Goal: Task Accomplishment & Management: Manage account settings

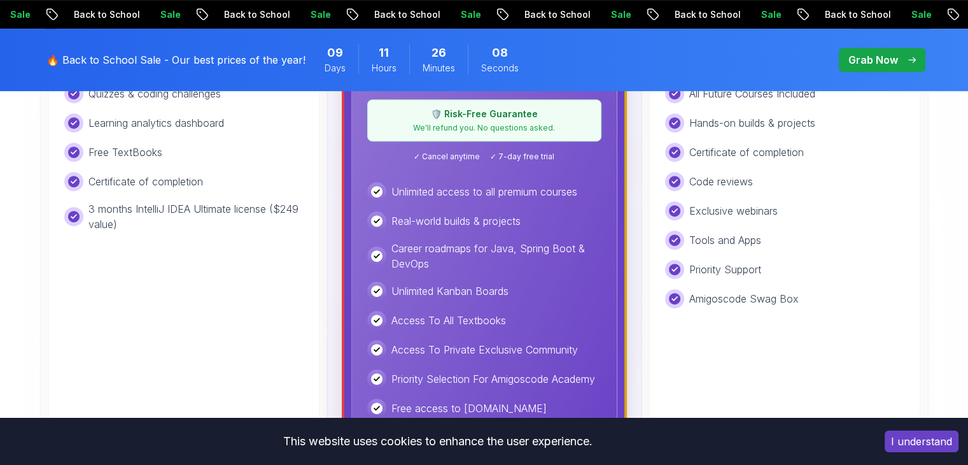
scroll to position [567, 0]
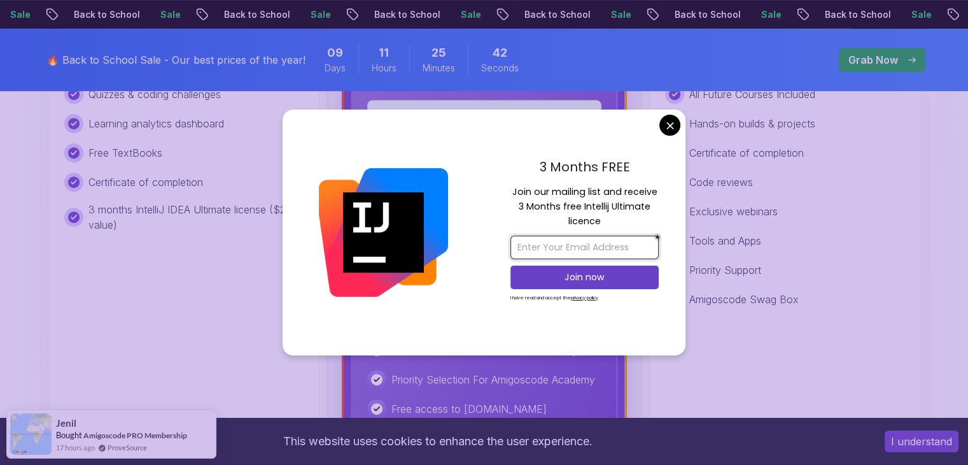
click at [550, 253] on input "email" at bounding box center [585, 248] width 148 height 24
type input "[EMAIL_ADDRESS][DOMAIN_NAME]"
click at [585, 282] on p "Join now" at bounding box center [585, 277] width 120 height 13
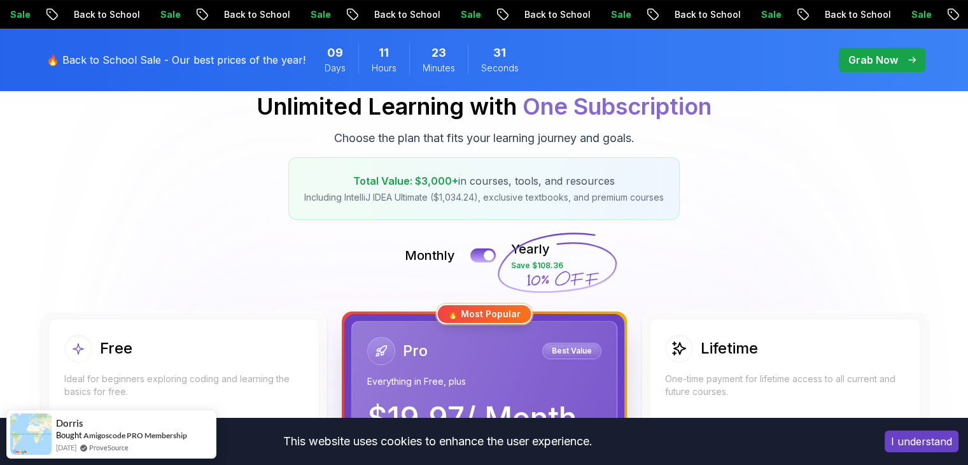
scroll to position [165, 0]
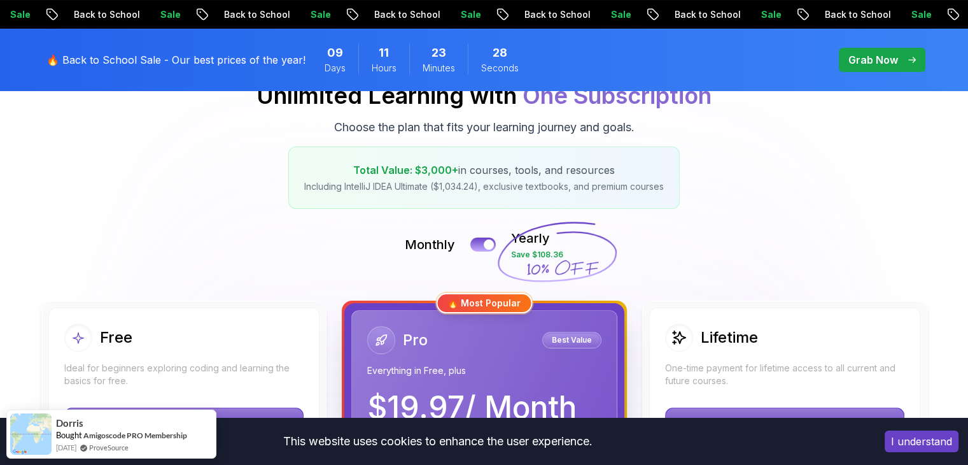
click at [889, 436] on button "I understand" at bounding box center [922, 441] width 74 height 22
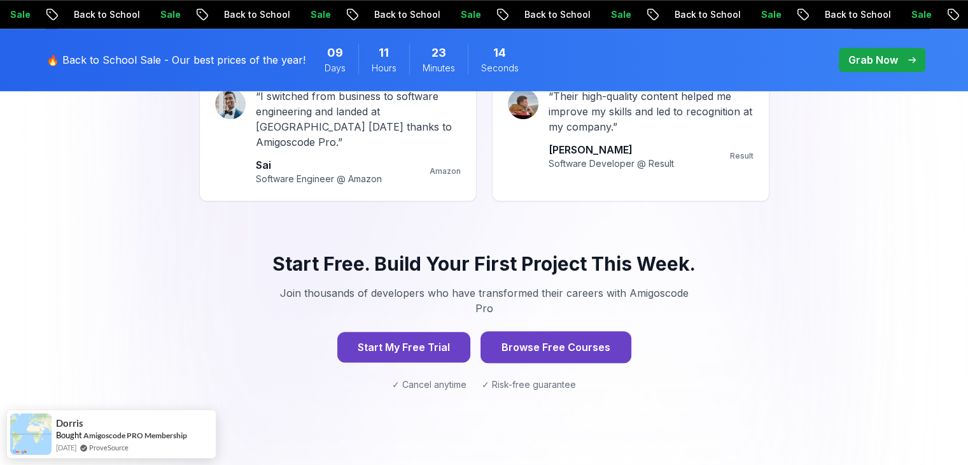
scroll to position [1254, 0]
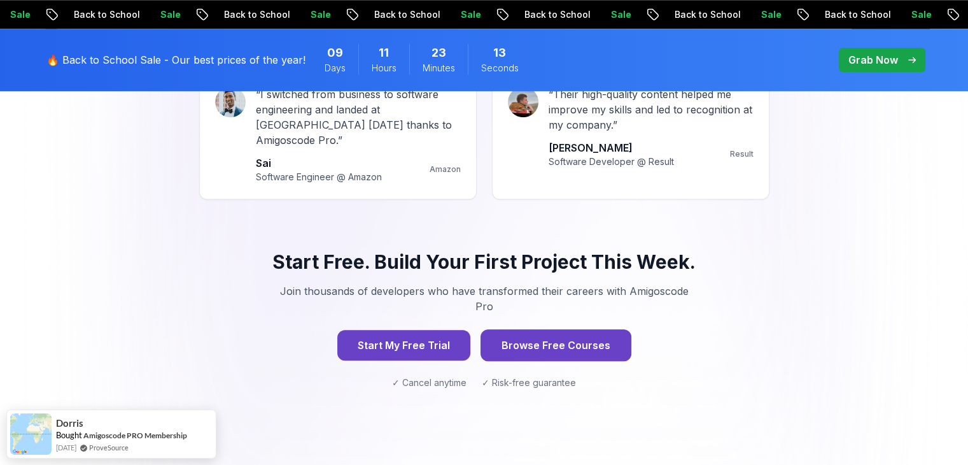
click at [548, 329] on button "Browse Free Courses" at bounding box center [556, 345] width 151 height 32
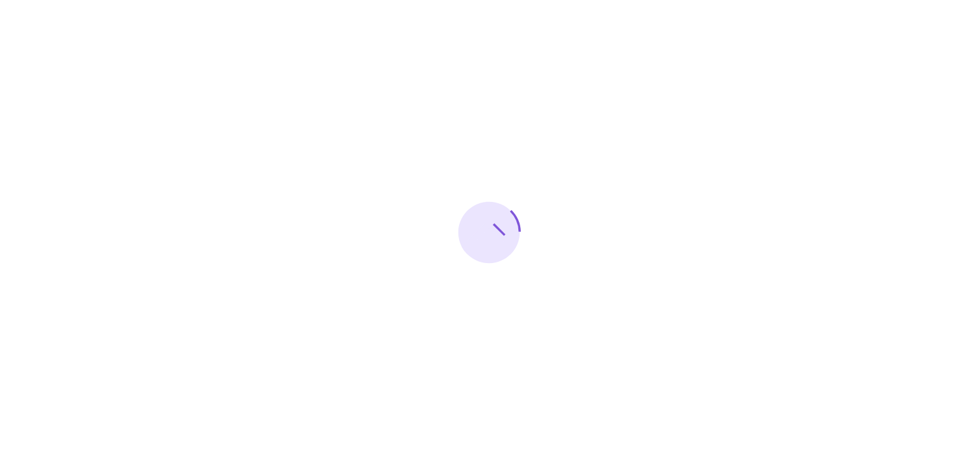
click at [545, 318] on div at bounding box center [489, 232] width 978 height 465
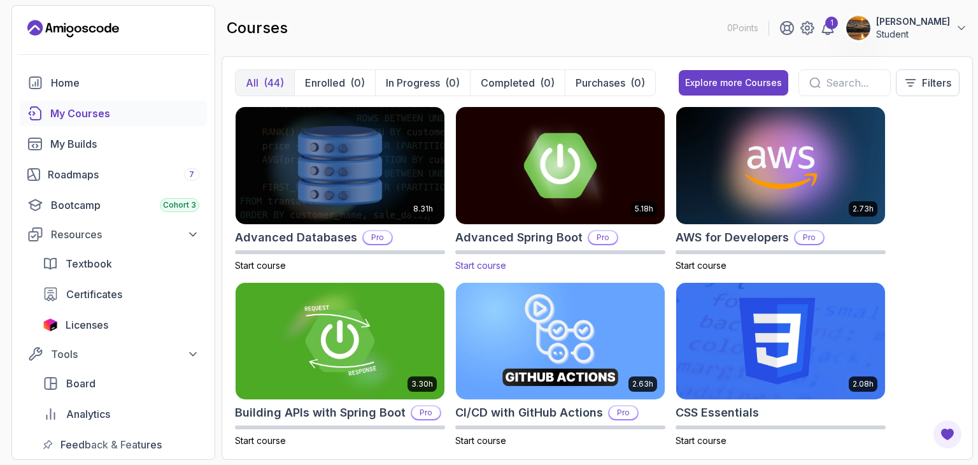
click at [590, 170] on img at bounding box center [560, 165] width 219 height 123
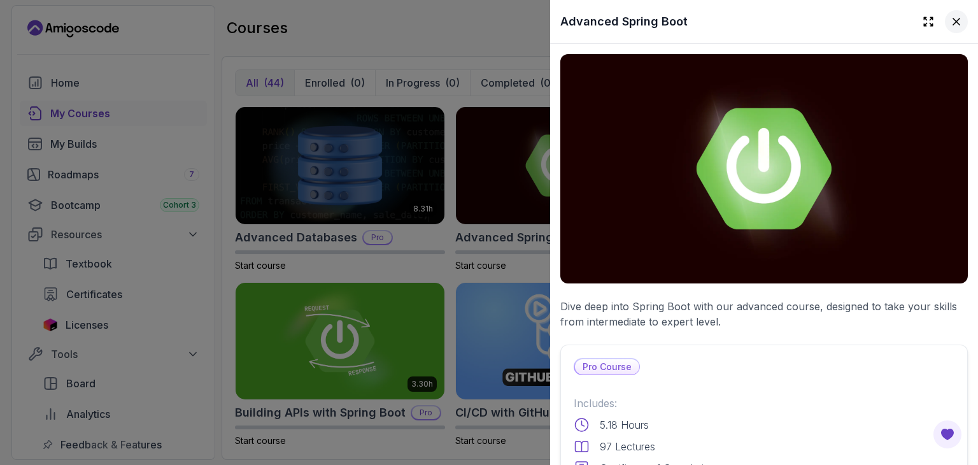
click at [953, 18] on icon at bounding box center [956, 21] width 6 height 6
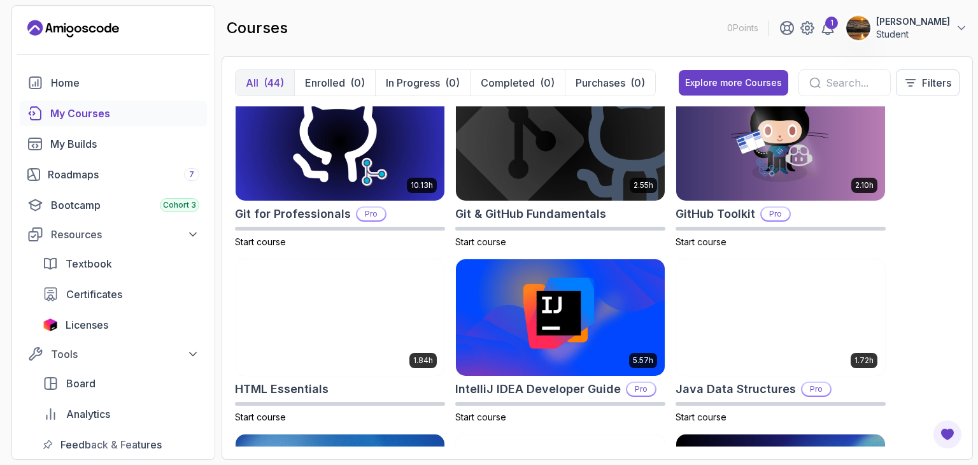
scroll to position [552, 0]
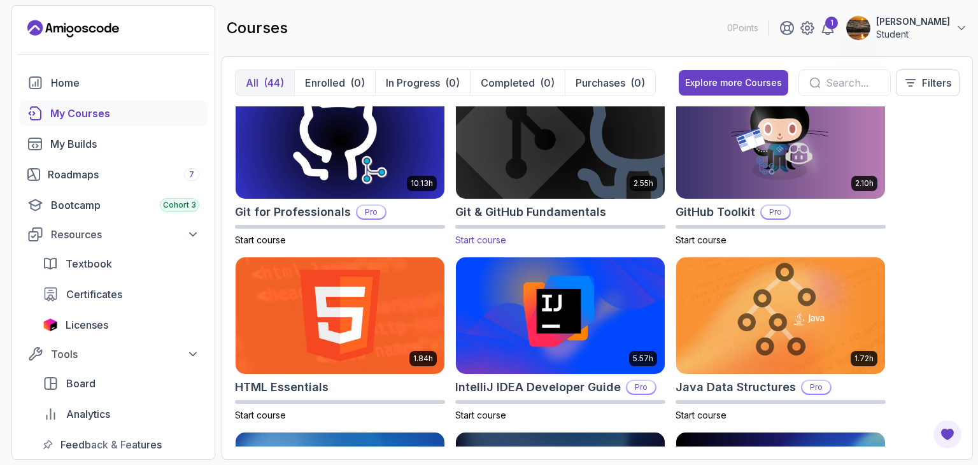
click at [565, 166] on img at bounding box center [560, 139] width 219 height 123
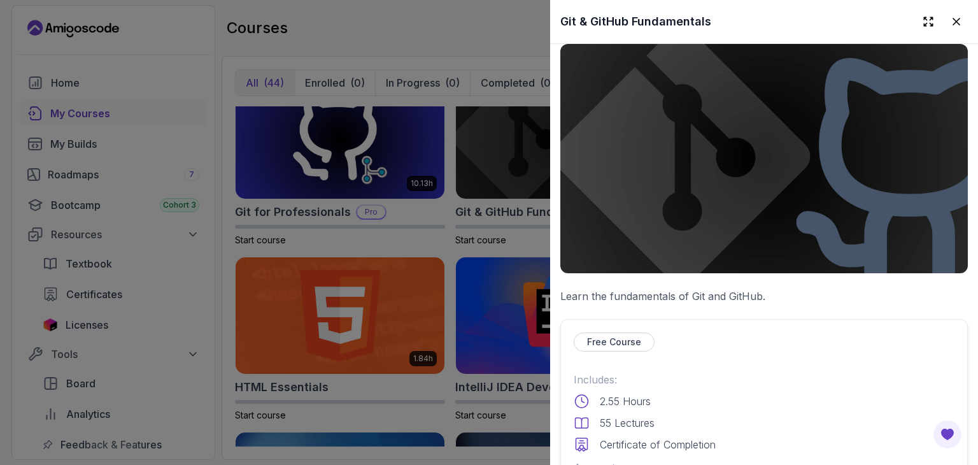
scroll to position [0, 0]
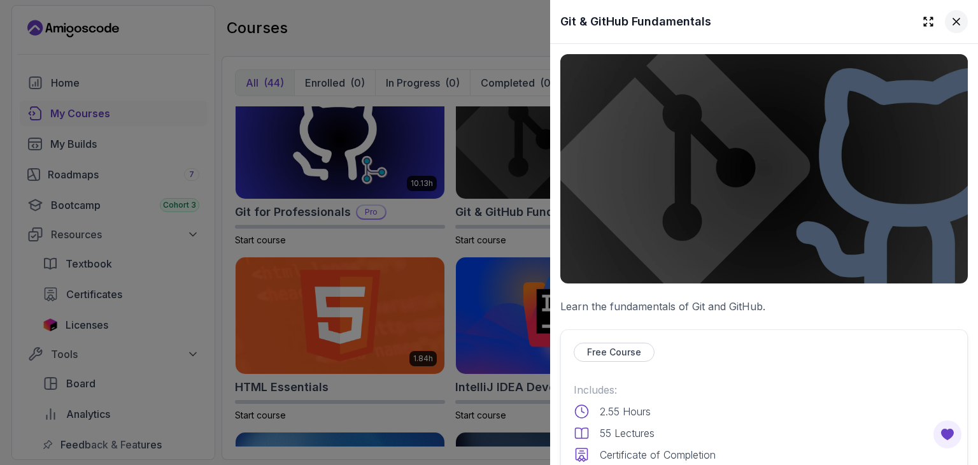
click at [949, 14] on button at bounding box center [956, 21] width 23 height 23
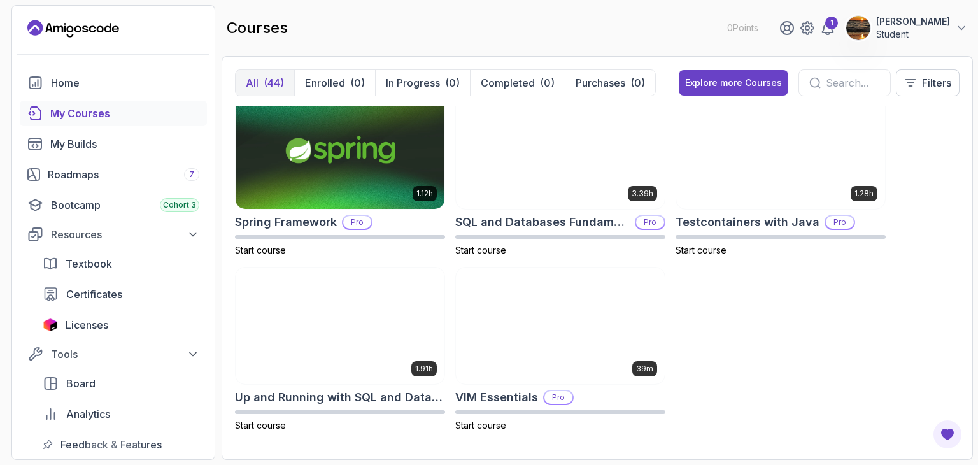
scroll to position [2297, 0]
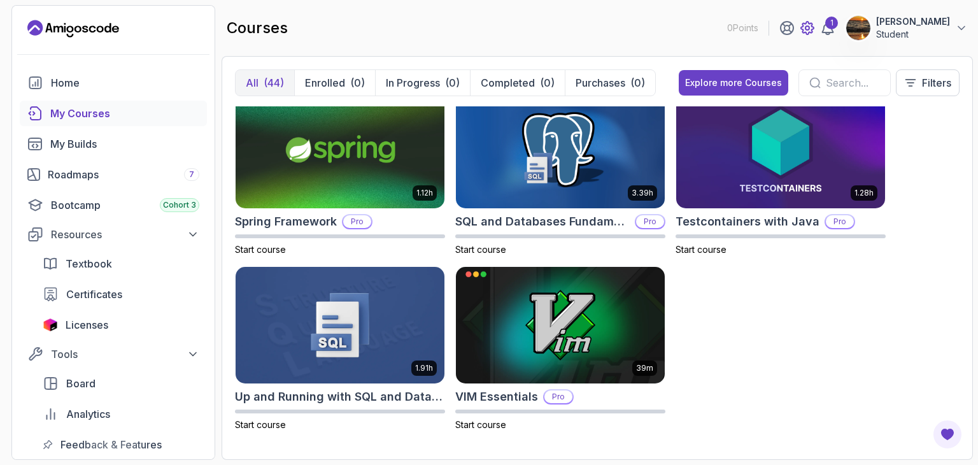
click at [814, 26] on icon at bounding box center [807, 28] width 13 height 13
click at [83, 318] on span "Licenses" at bounding box center [87, 324] width 43 height 15
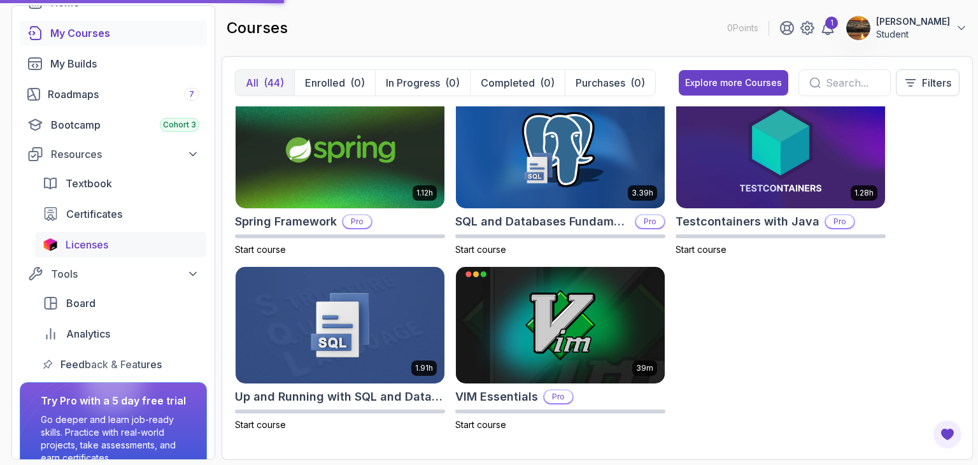
scroll to position [83, 0]
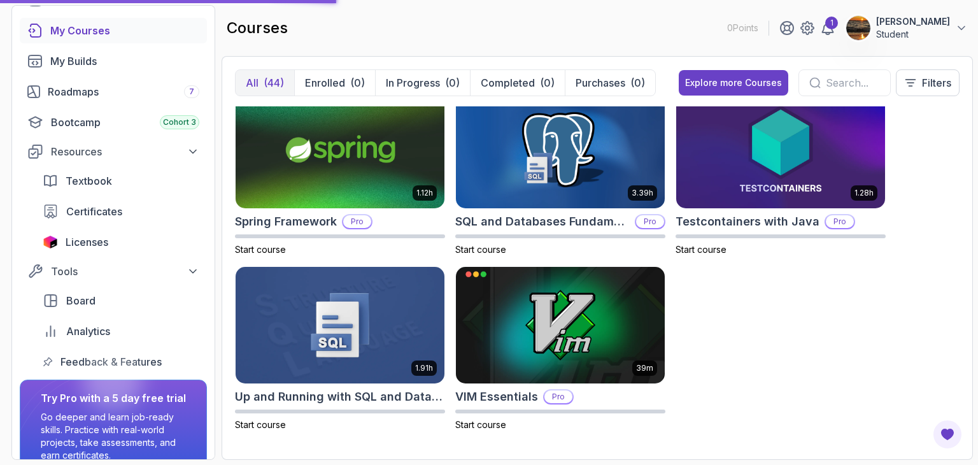
click at [445, 267] on div "8.31h Advanced Databases Pro Start course 5.18h Advanced Spring Boot Pro Start …" at bounding box center [597, 276] width 725 height 340
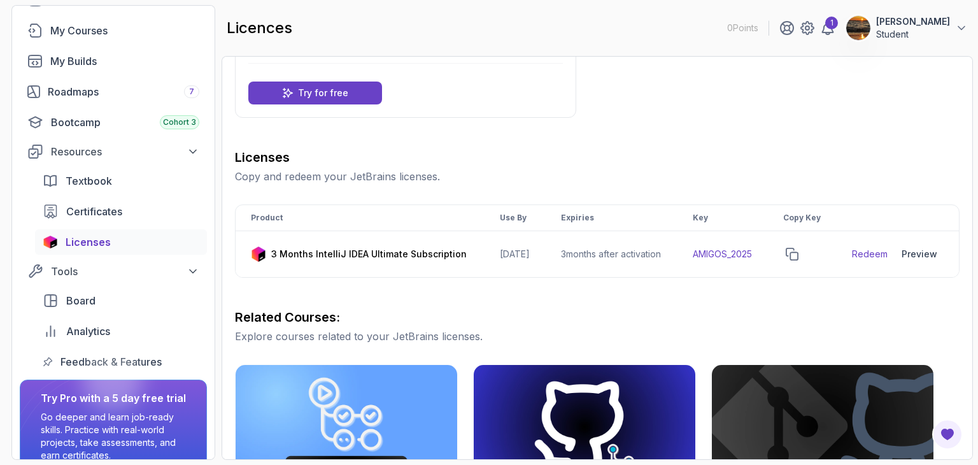
scroll to position [94, 0]
click at [875, 260] on link "Redeem" at bounding box center [870, 253] width 36 height 13
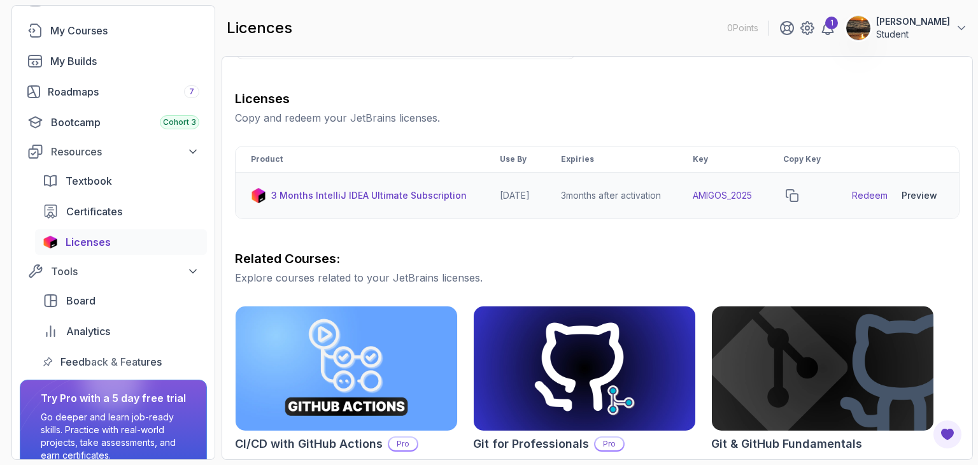
scroll to position [150, 0]
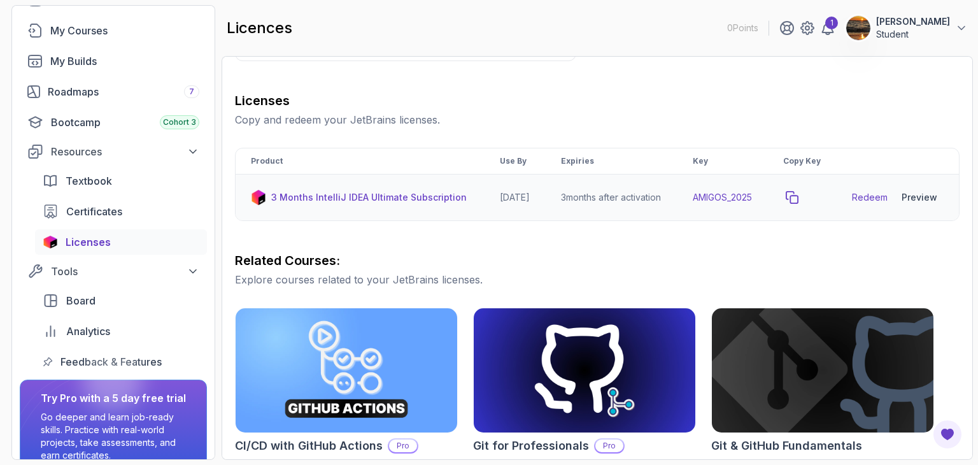
click at [798, 204] on icon "copy-button" at bounding box center [792, 197] width 13 height 13
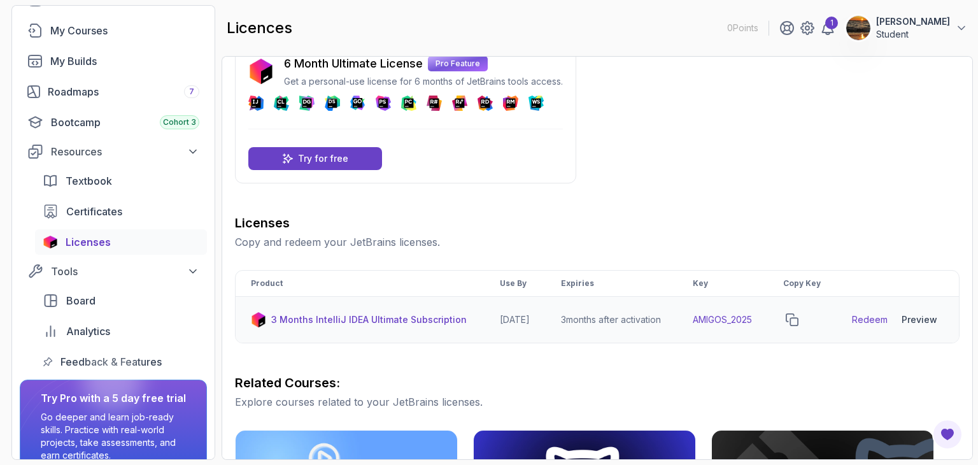
scroll to position [25, 0]
